Goal: Feedback & Contribution: Contribute content

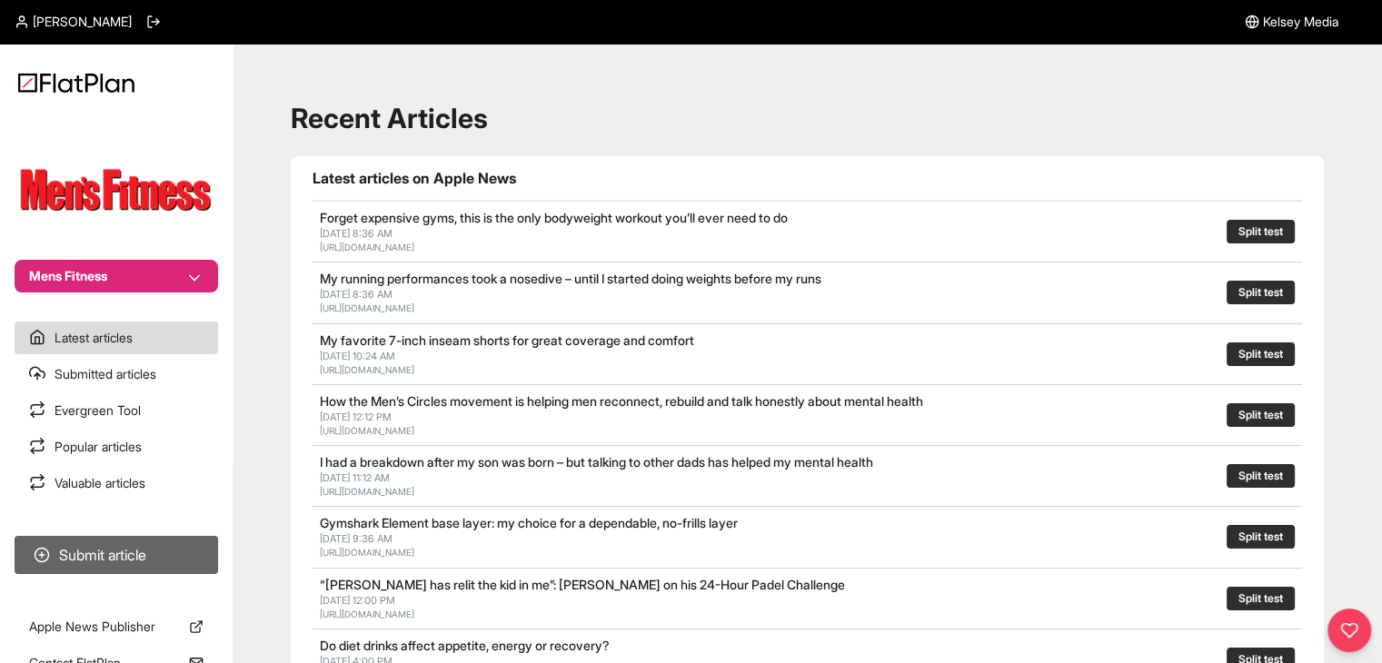
click at [196, 539] on button "Submit article" at bounding box center [116, 555] width 203 height 38
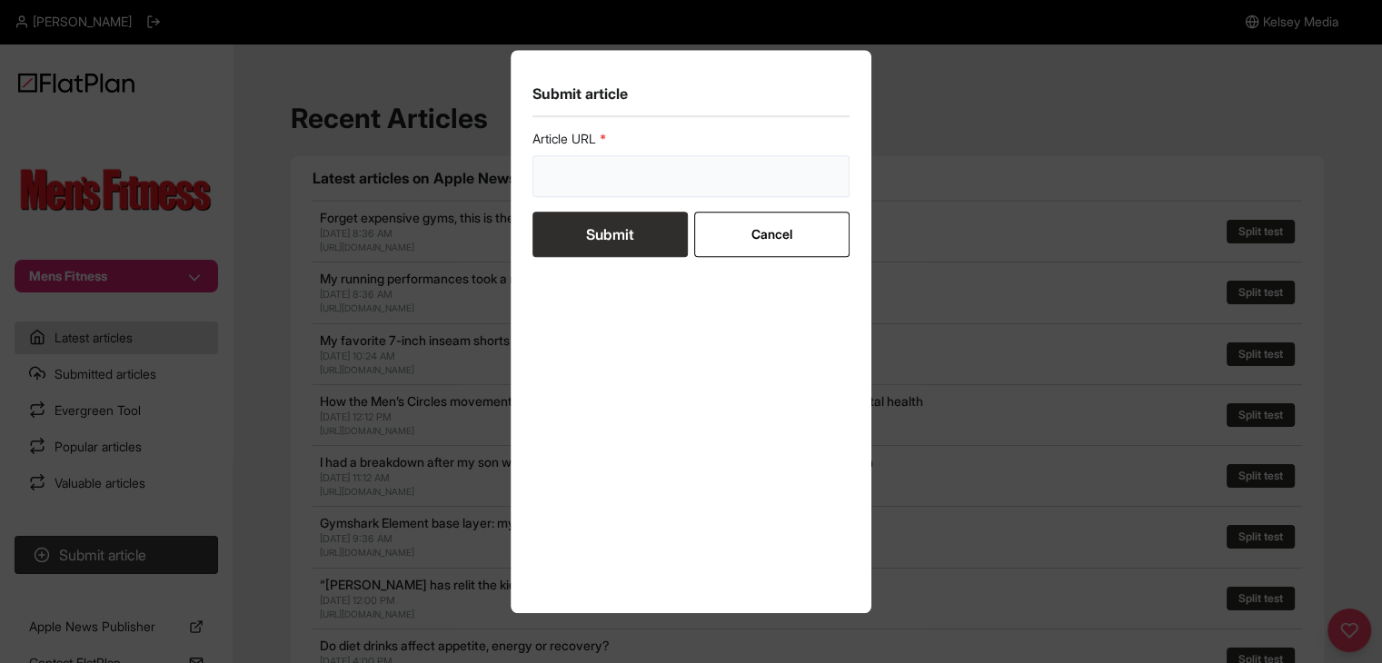
click at [589, 186] on input "url" at bounding box center [691, 176] width 318 height 42
paste input "[URL][DOMAIN_NAME]"
type input "[URL][DOMAIN_NAME]"
click at [596, 243] on button "Submit" at bounding box center [609, 234] width 155 height 45
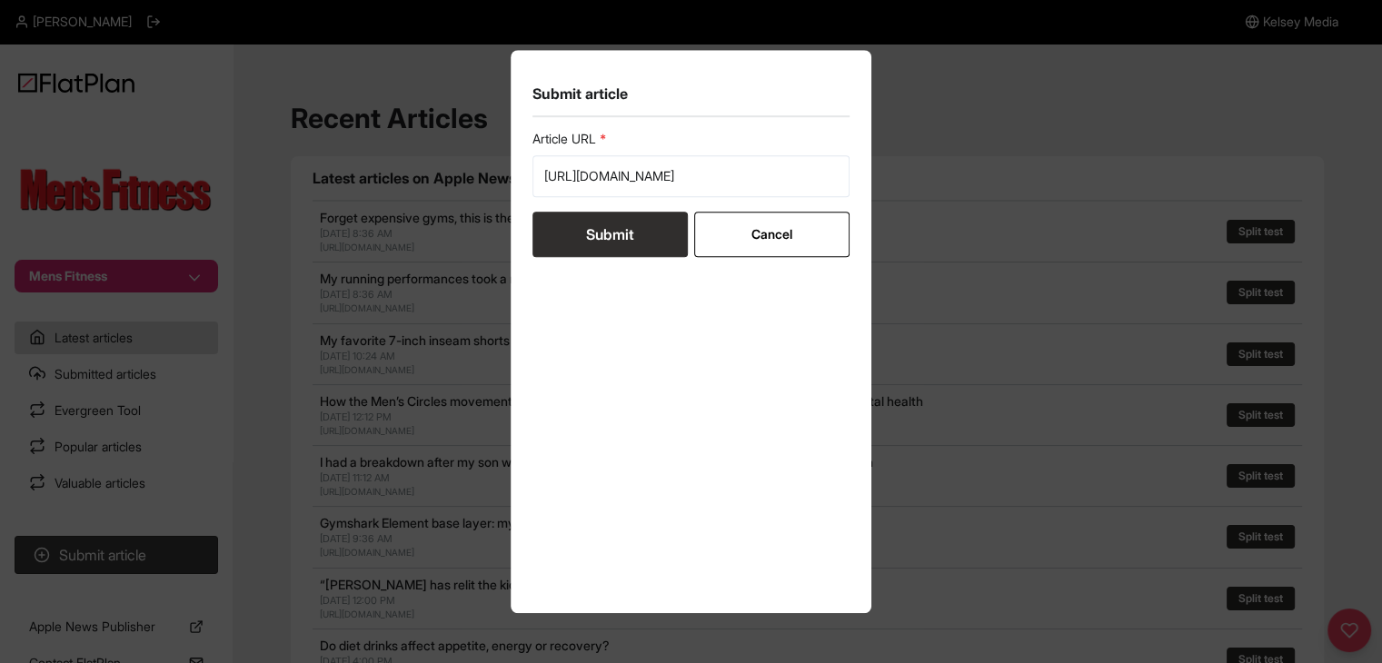
scroll to position [0, 0]
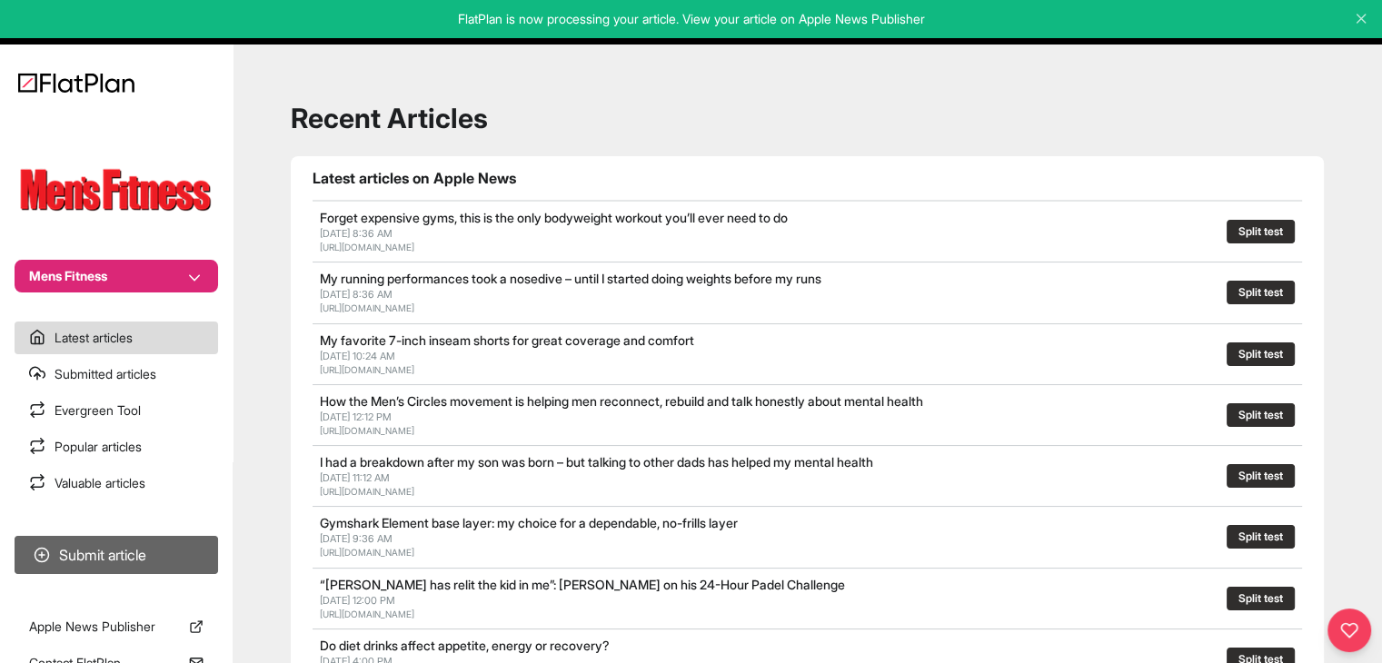
click at [179, 551] on button "Submit article" at bounding box center [116, 555] width 203 height 38
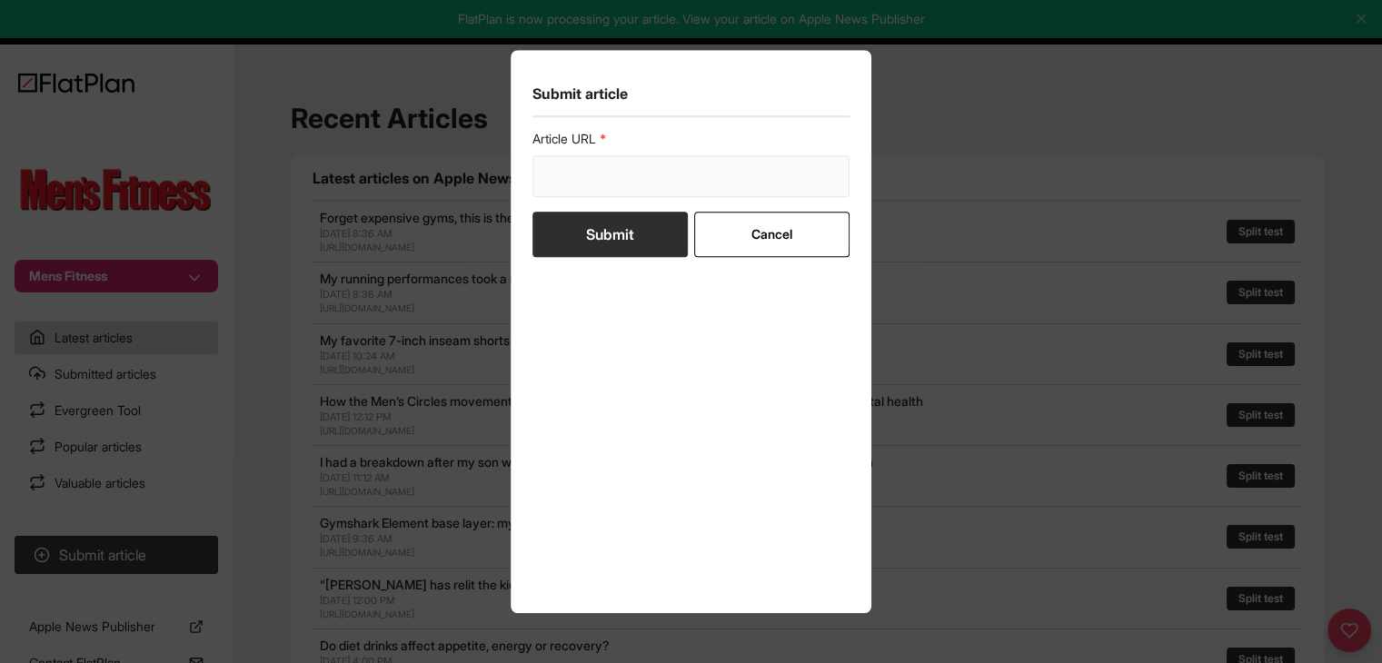
click at [584, 167] on input "url" at bounding box center [691, 176] width 318 height 42
paste input "[URL][DOMAIN_NAME]"
type input "[URL][DOMAIN_NAME]"
click at [595, 235] on button "Submit" at bounding box center [609, 234] width 155 height 45
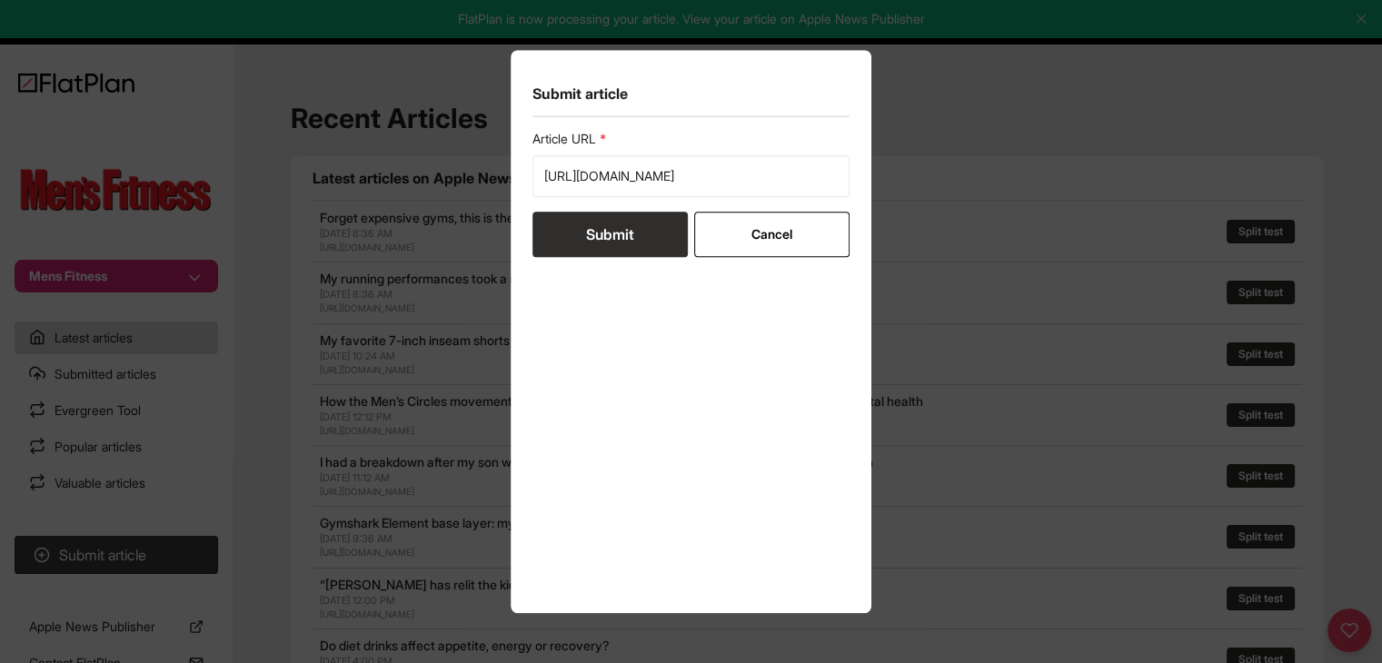
scroll to position [0, 0]
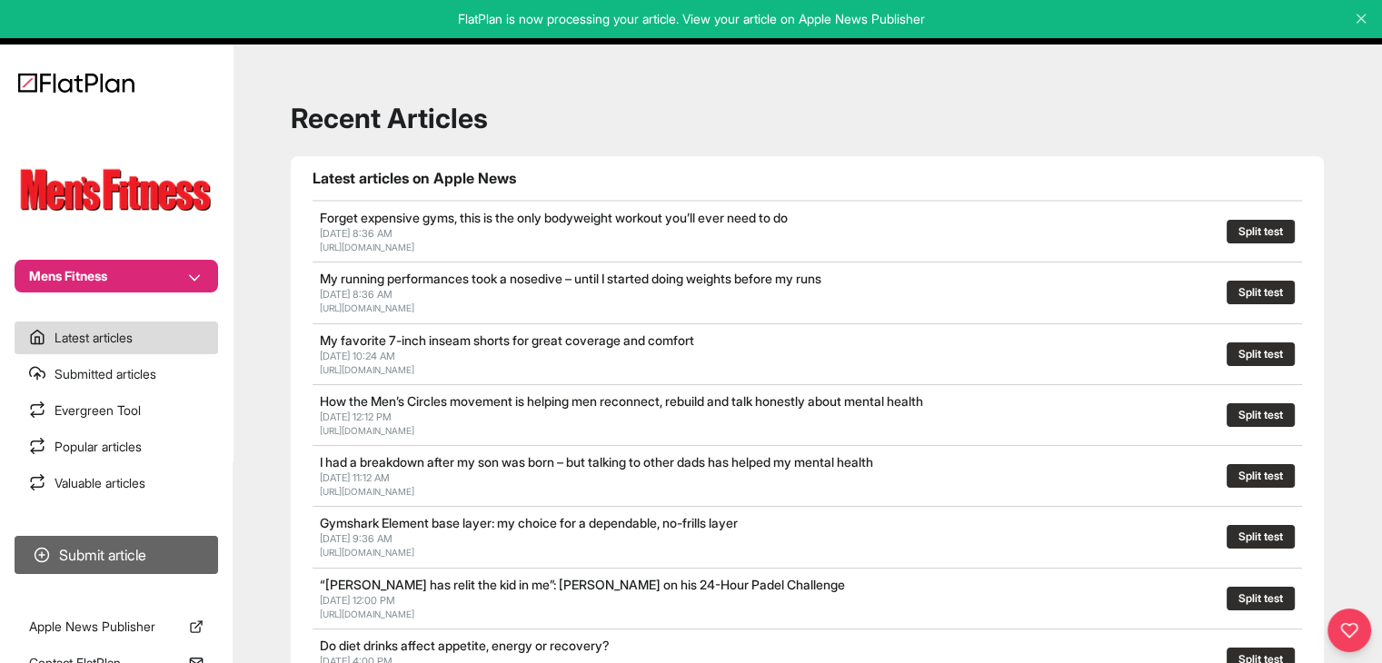
click at [187, 545] on button "Submit article" at bounding box center [116, 555] width 203 height 38
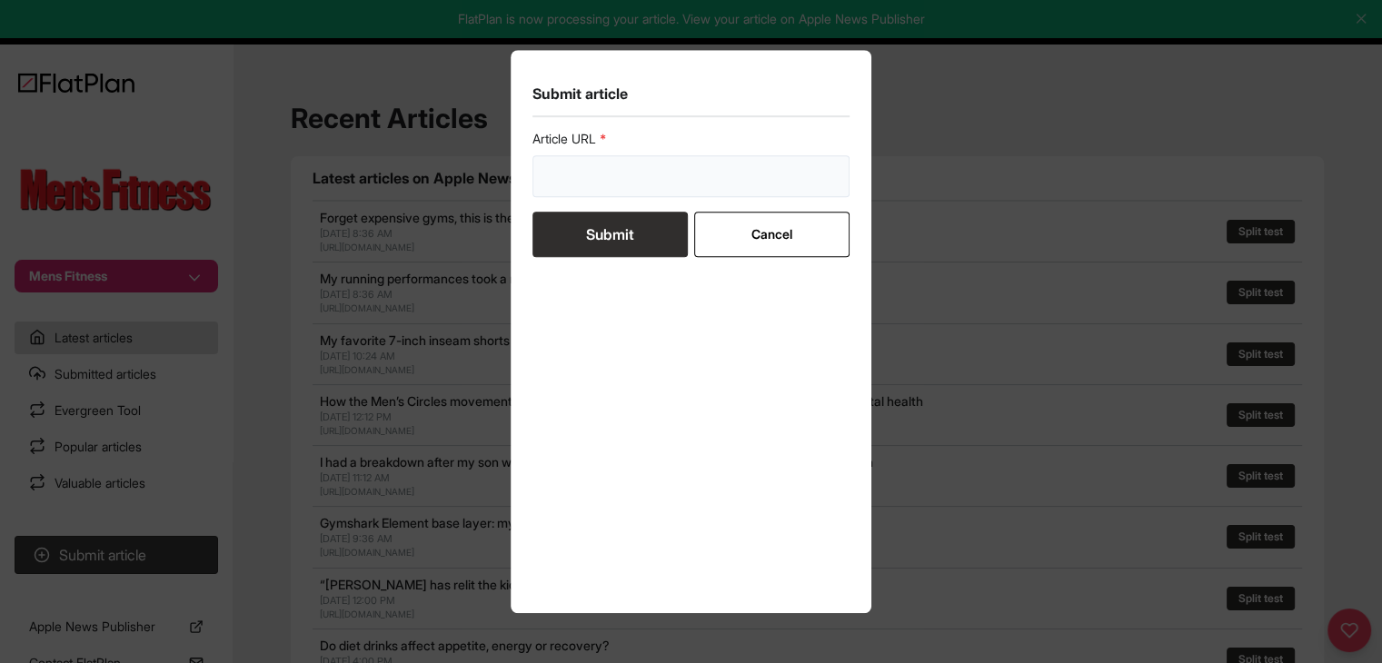
drag, startPoint x: 605, startPoint y: 179, endPoint x: 596, endPoint y: 215, distance: 37.5
click at [605, 179] on input "url" at bounding box center [691, 176] width 318 height 42
paste input "[URL][DOMAIN_NAME]"
type input "[URL][DOMAIN_NAME]"
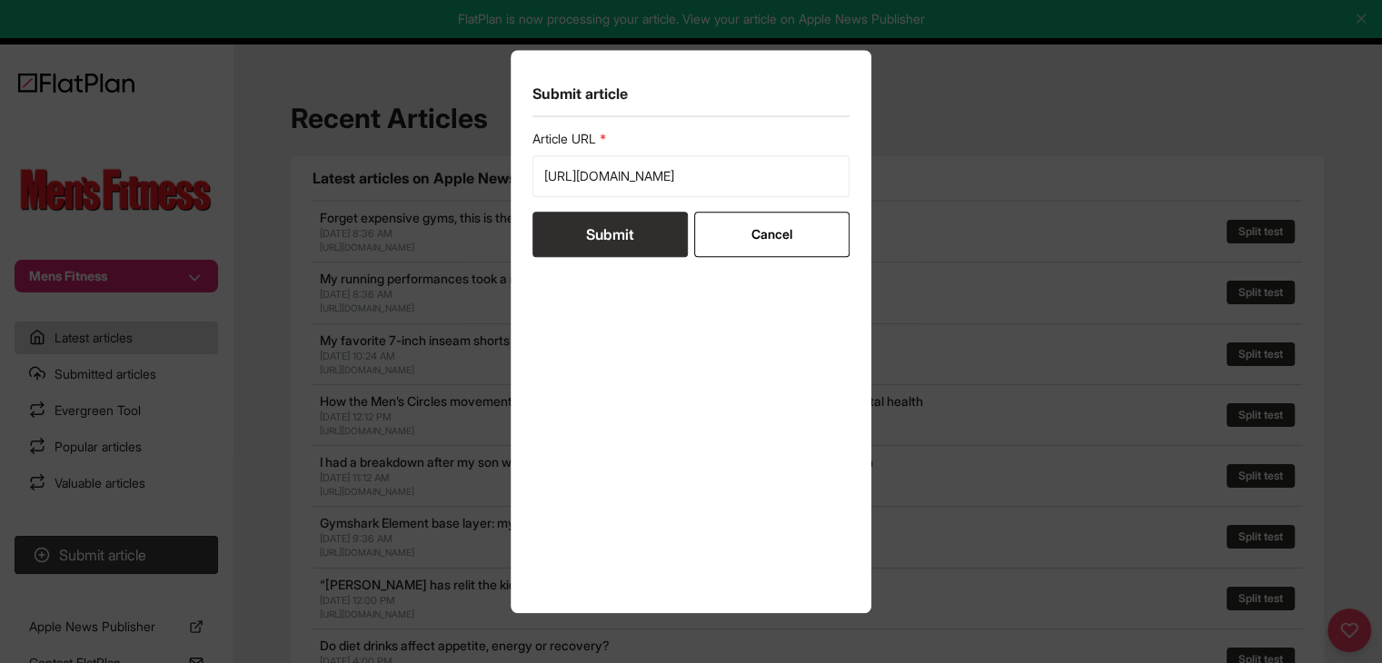
click at [601, 242] on button "Submit" at bounding box center [609, 234] width 155 height 45
